Goal: Book appointment/travel/reservation

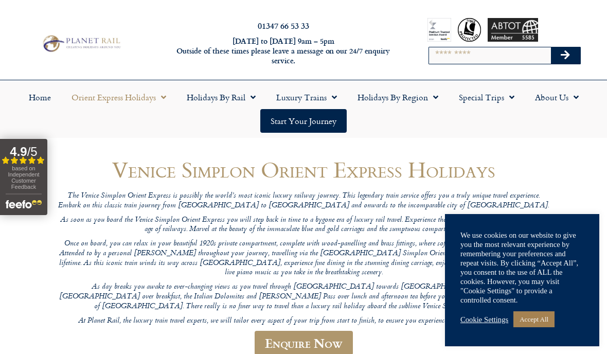
click at [542, 320] on link "Accept All" at bounding box center [533, 319] width 41 height 16
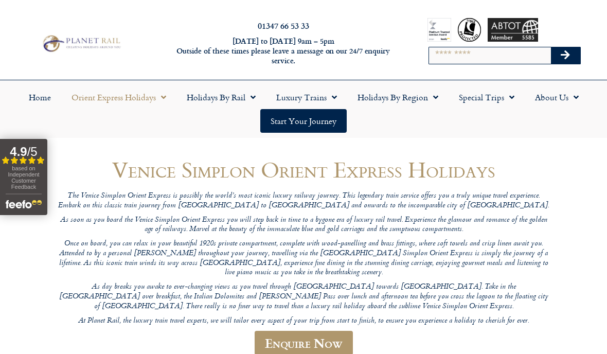
click at [329, 331] on link "Enquire Now" at bounding box center [303, 343] width 98 height 24
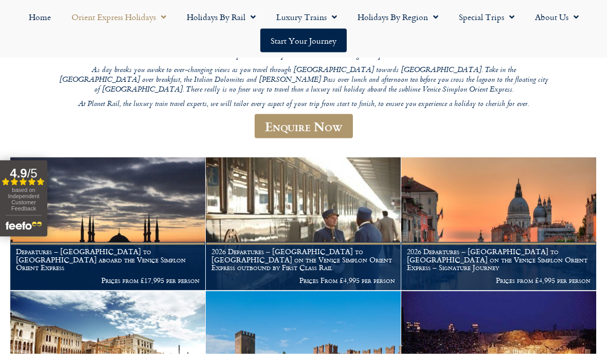
scroll to position [217, 0]
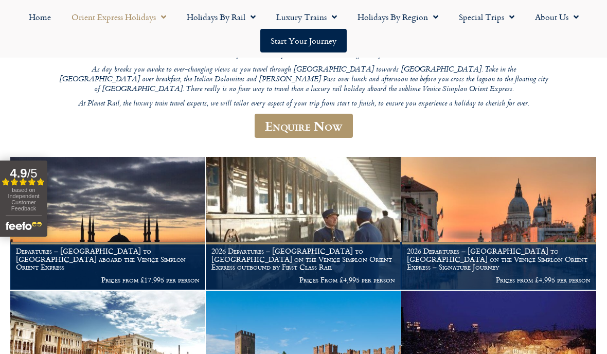
click at [543, 276] on p "Prices from £4,995 per person" at bounding box center [499, 280] width 184 height 8
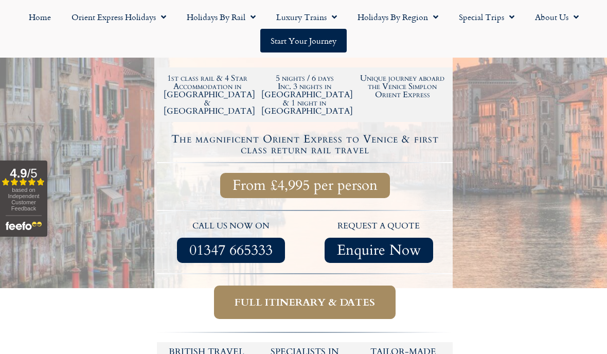
scroll to position [323, 0]
click at [368, 296] on span "Full itinerary & dates" at bounding box center [304, 302] width 140 height 13
click at [335, 296] on span "Full itinerary & dates" at bounding box center [304, 302] width 140 height 13
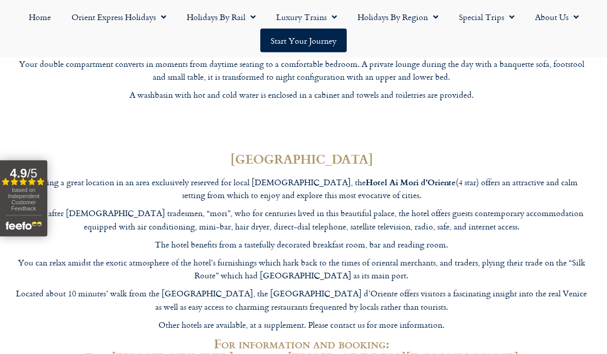
scroll to position [3257, 2]
